Goal: Check status: Check status

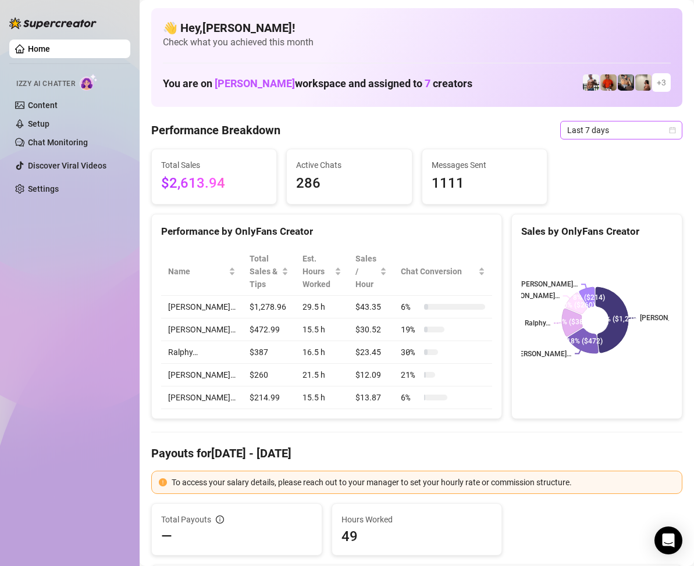
click at [669, 127] on icon "calendar" at bounding box center [672, 130] width 7 height 7
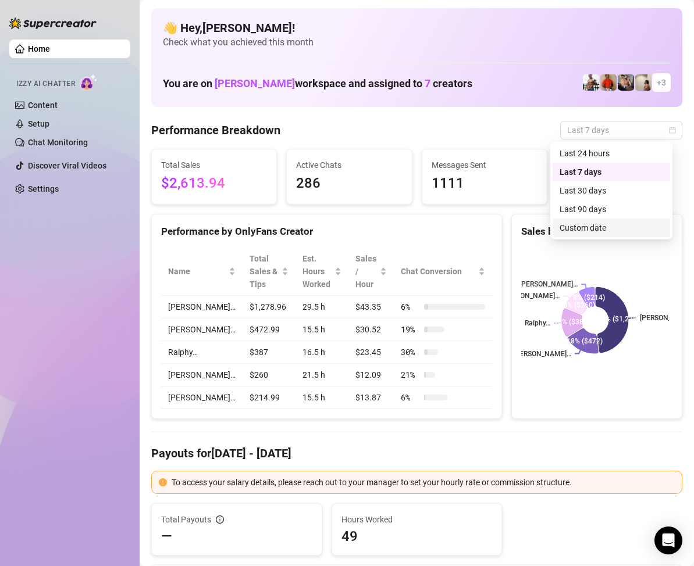
click at [598, 230] on div "Custom date" at bounding box center [610, 228] width 103 height 13
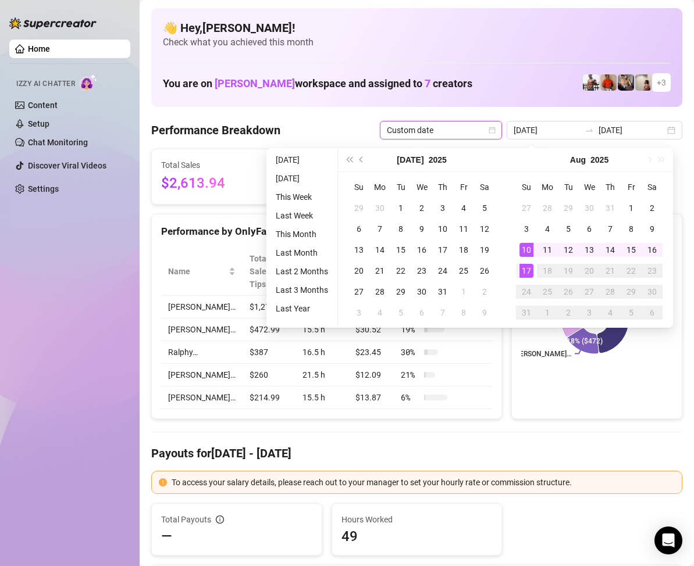
type input "[DATE]"
click at [524, 272] on div "17" at bounding box center [526, 271] width 14 height 14
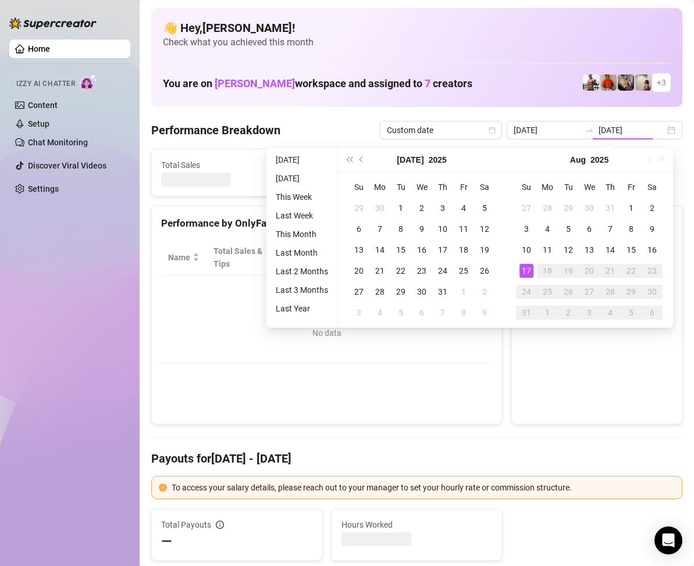
type input "[DATE]"
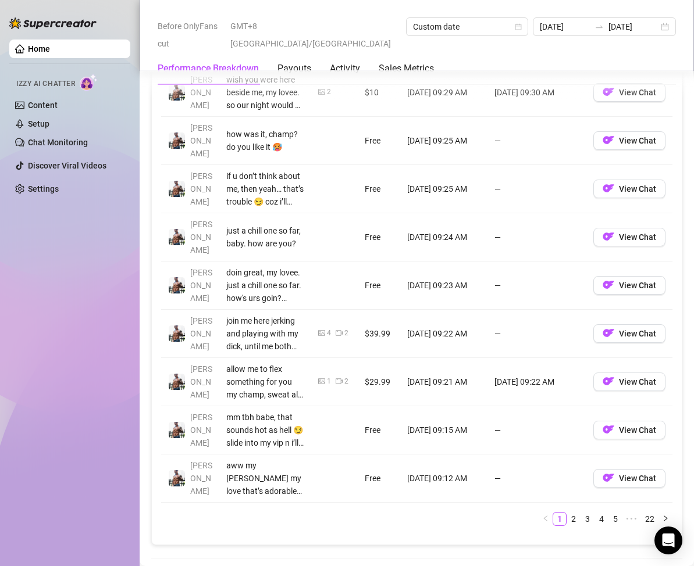
scroll to position [1163, 0]
